Goal: Task Accomplishment & Management: Manage account settings

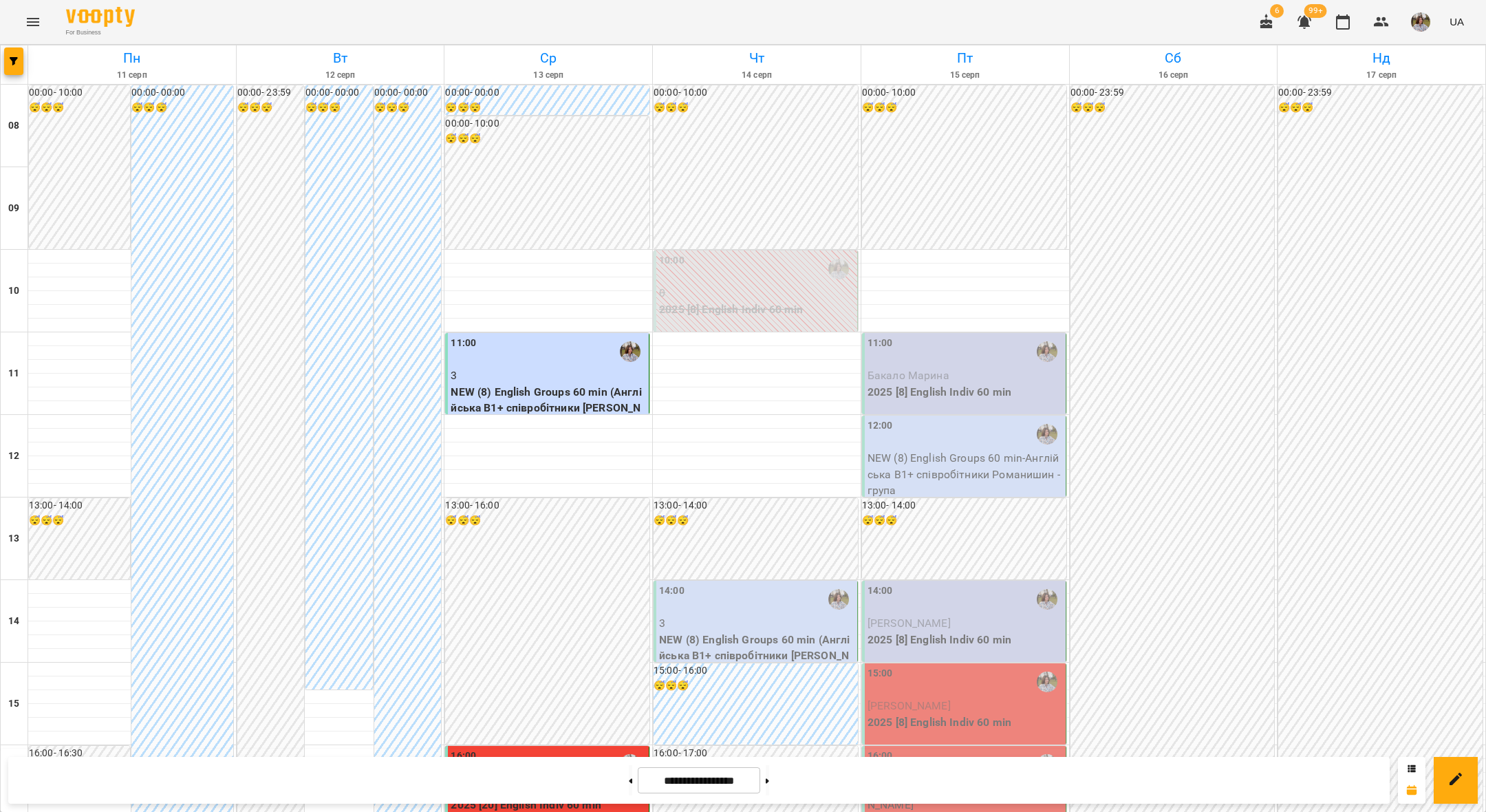
scroll to position [35, 0]
